Goal: Task Accomplishment & Management: Use online tool/utility

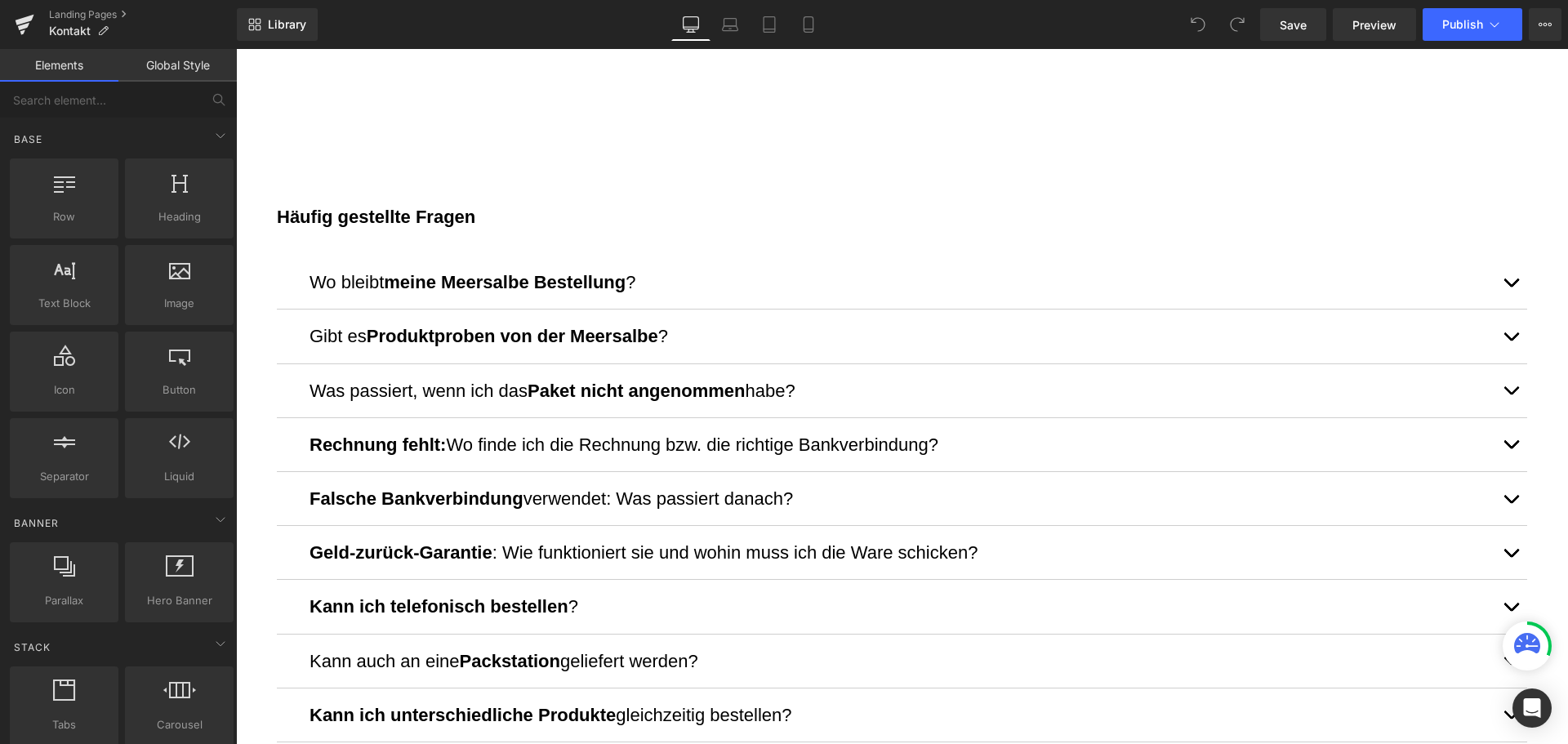
scroll to position [898, 0]
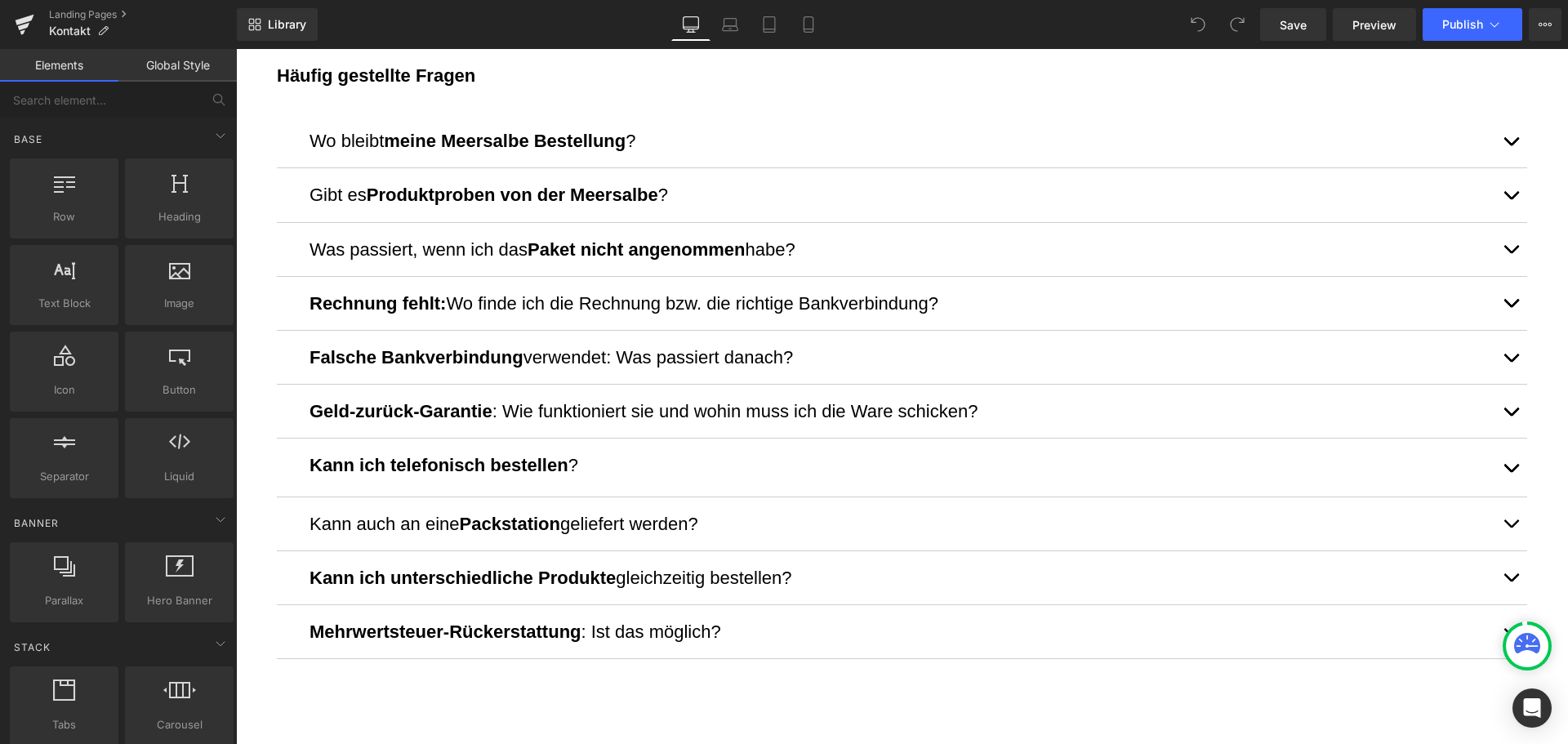
click at [1494, 461] on button "button" at bounding box center [1510, 467] width 33 height 57
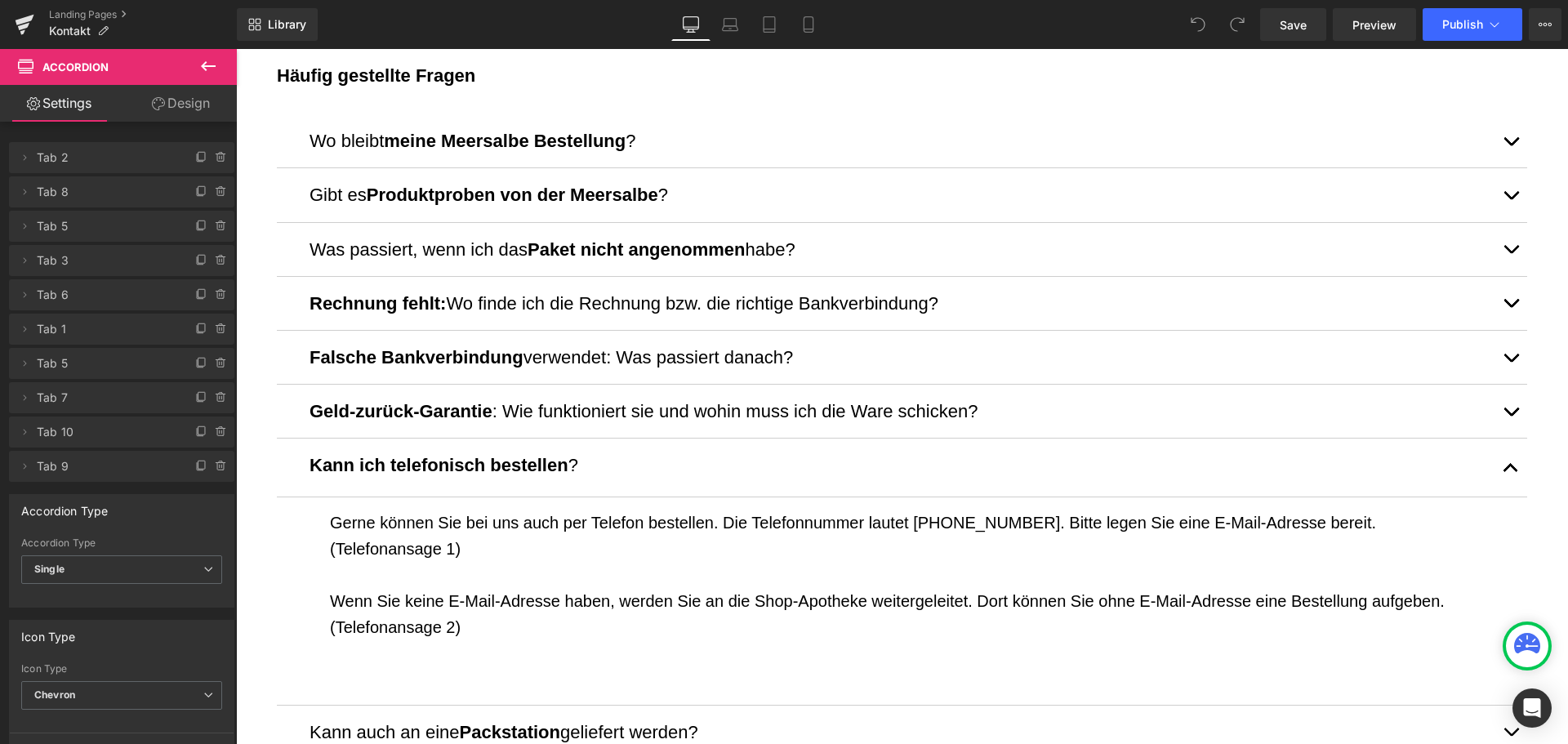
click at [1023, 590] on p "Wenn Sie keine E-Mail-Adresse haben, werden Sie an die Shop-Apotheke weitergele…" at bounding box center [901, 614] width 1143 height 53
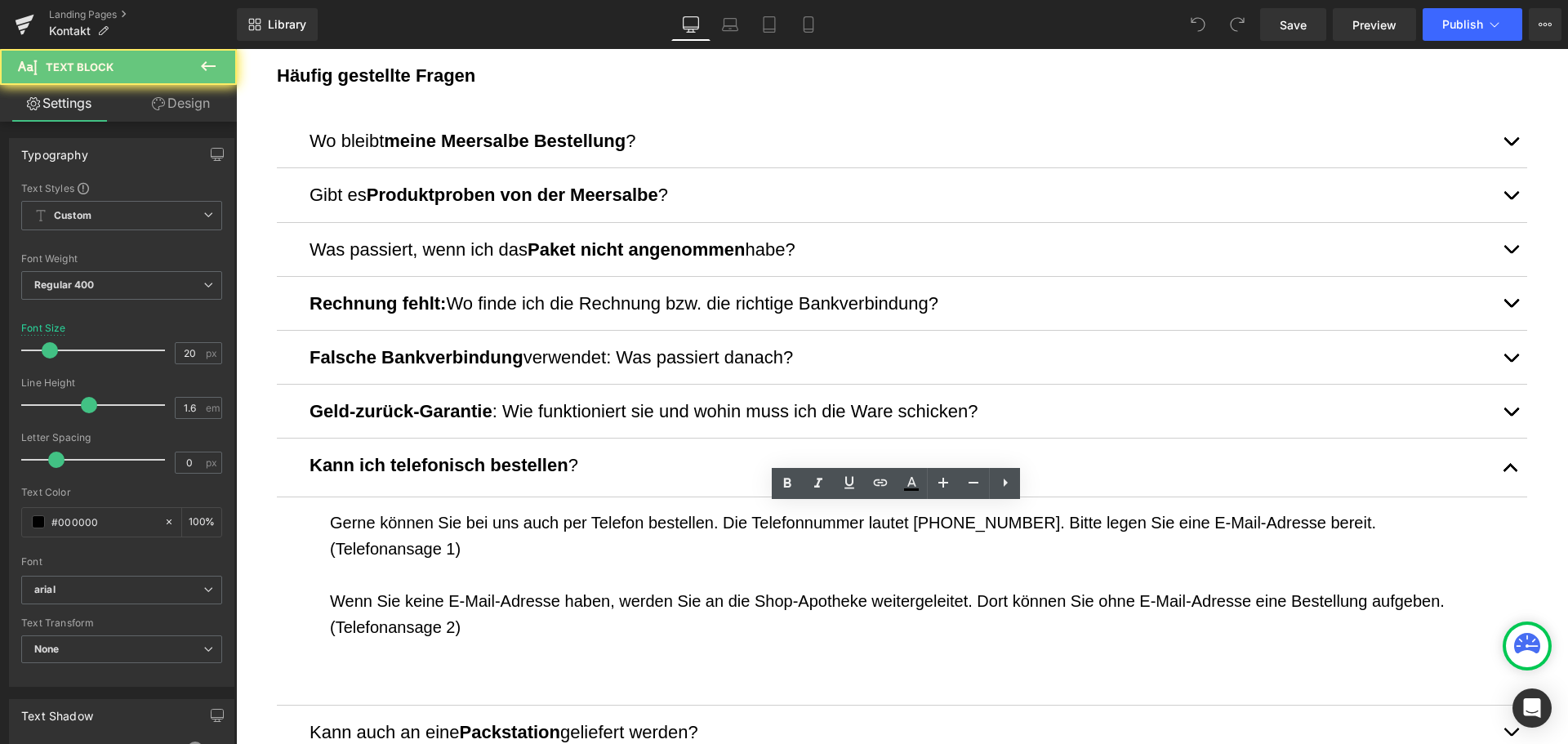
click at [966, 597] on p "Wenn Sie keine E-Mail-Adresse haben, werden Sie an die Shop-Apotheke weitergele…" at bounding box center [901, 614] width 1143 height 53
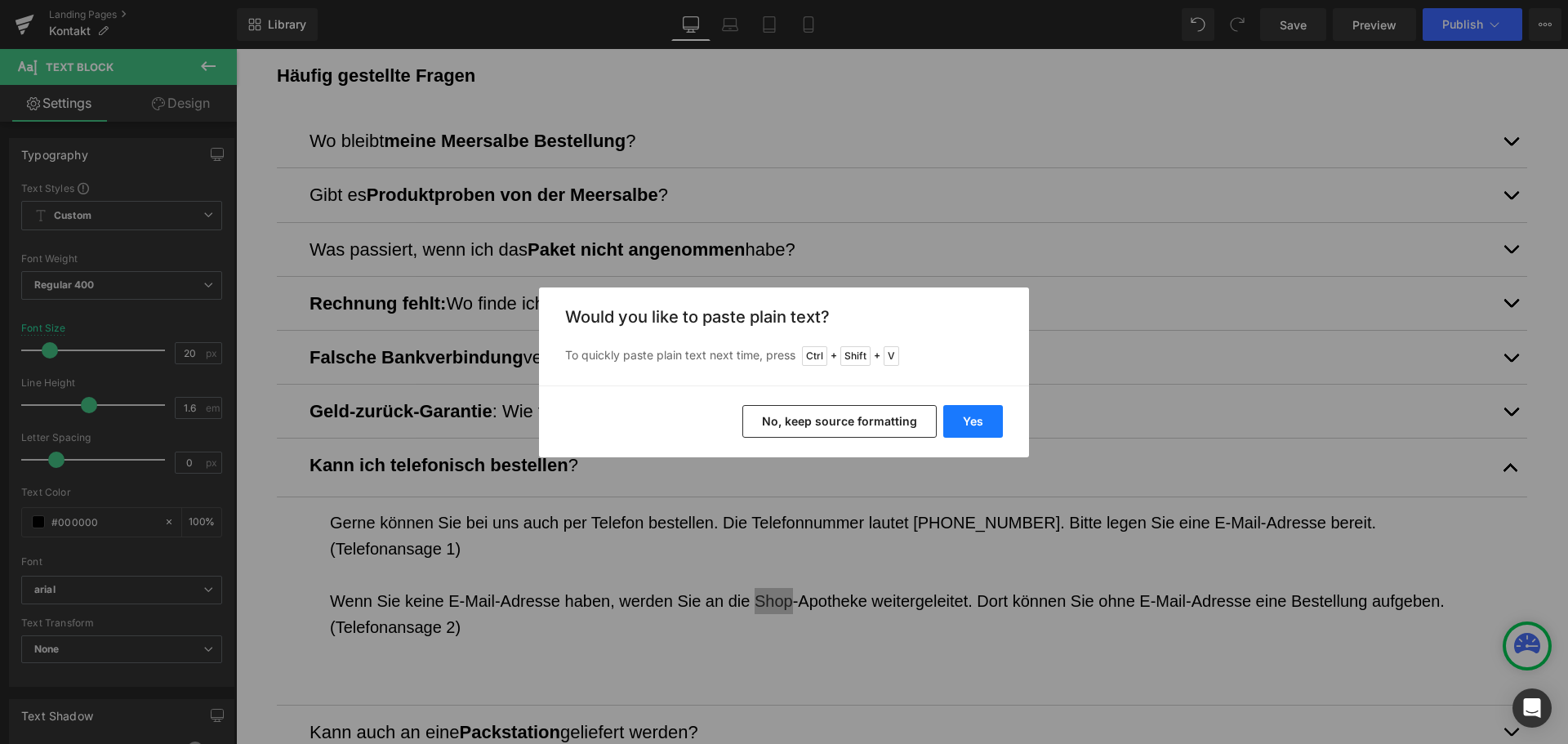
click at [982, 426] on button "Yes" at bounding box center [973, 421] width 60 height 33
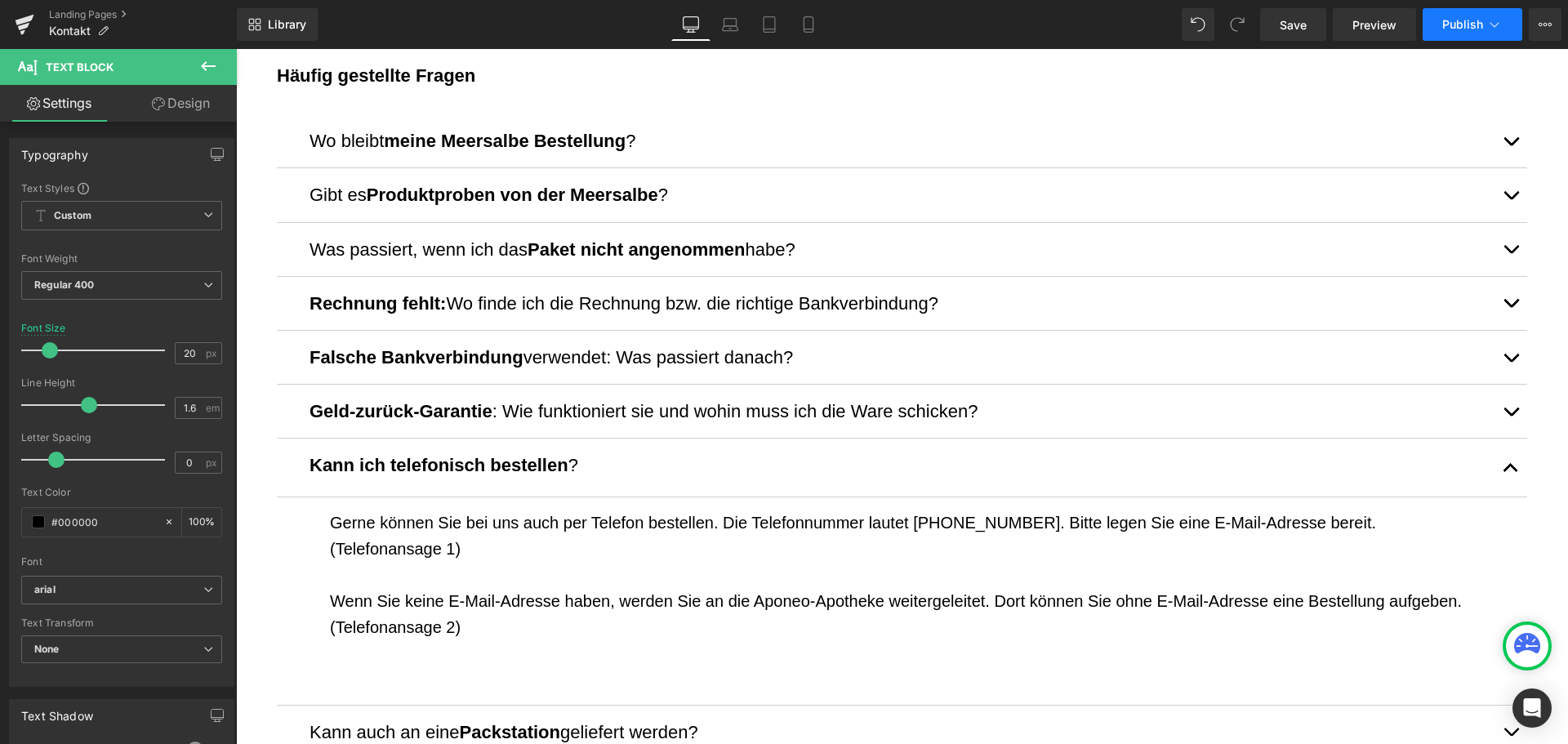
click at [1448, 18] on span "Publish" at bounding box center [1462, 24] width 41 height 13
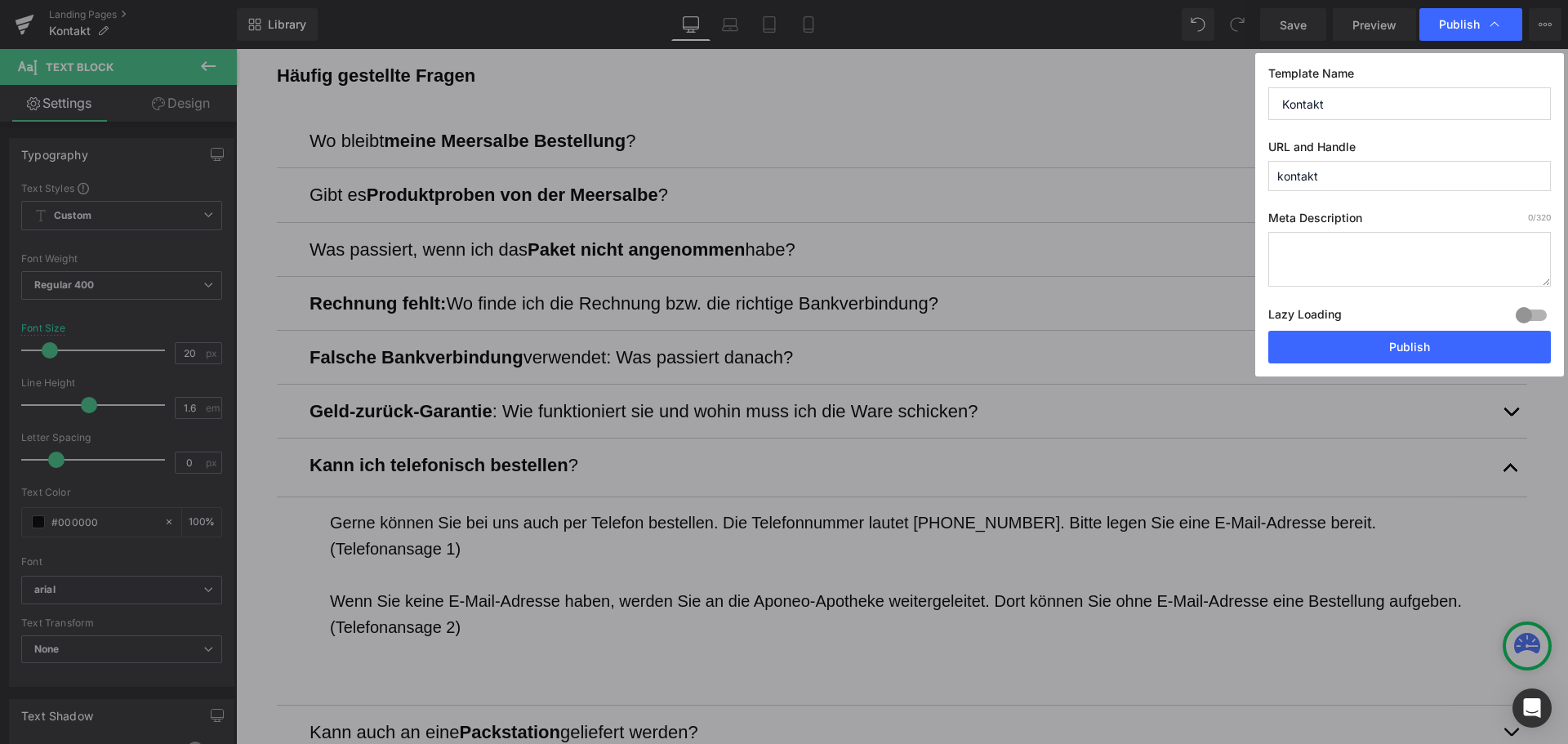
click at [1385, 330] on div "Lazy Loading Build Upgrade plan to unlock" at bounding box center [1408, 317] width 282 height 27
click at [1389, 348] on button "Publish" at bounding box center [1408, 347] width 282 height 33
